Goal: Task Accomplishment & Management: Manage account settings

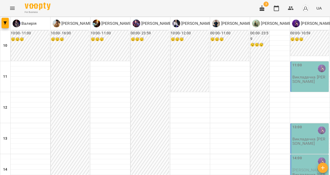
scroll to position [164, 0]
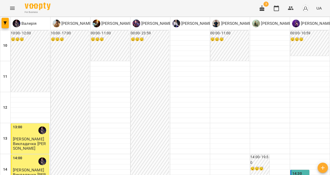
scroll to position [238, 0]
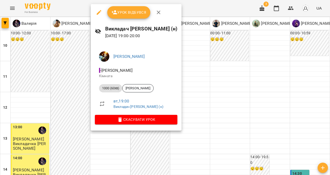
click at [128, 18] on button "Урок відбувся" at bounding box center [128, 12] width 43 height 12
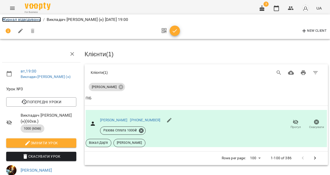
click at [10, 21] on link "Журнал відвідувань" at bounding box center [21, 19] width 39 height 5
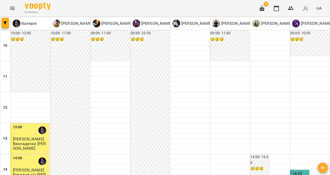
scroll to position [264, 0]
